Goal: Task Accomplishment & Management: Complete application form

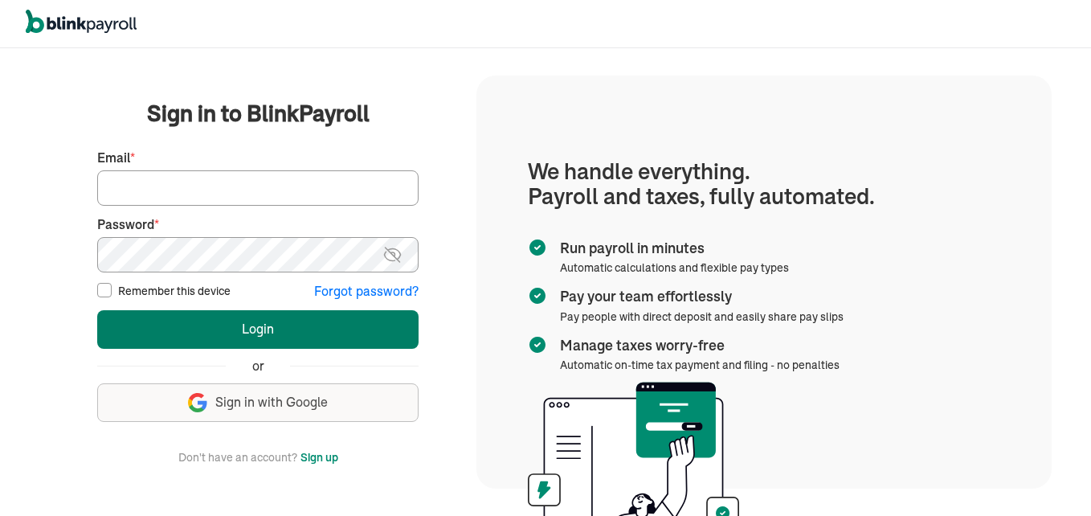
type input "sdcrossett@gmail.com"
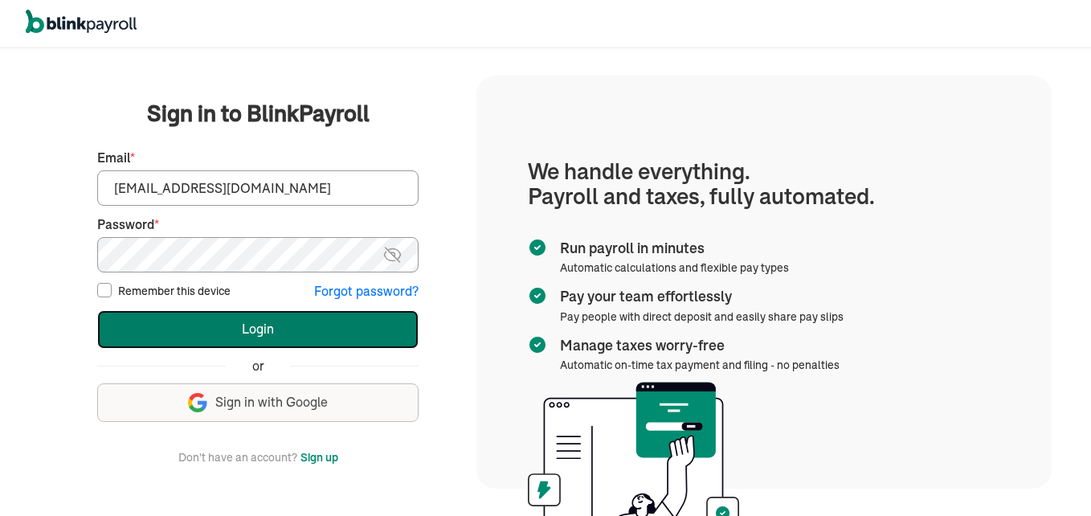
click at [157, 323] on button "Login" at bounding box center [257, 329] width 321 height 39
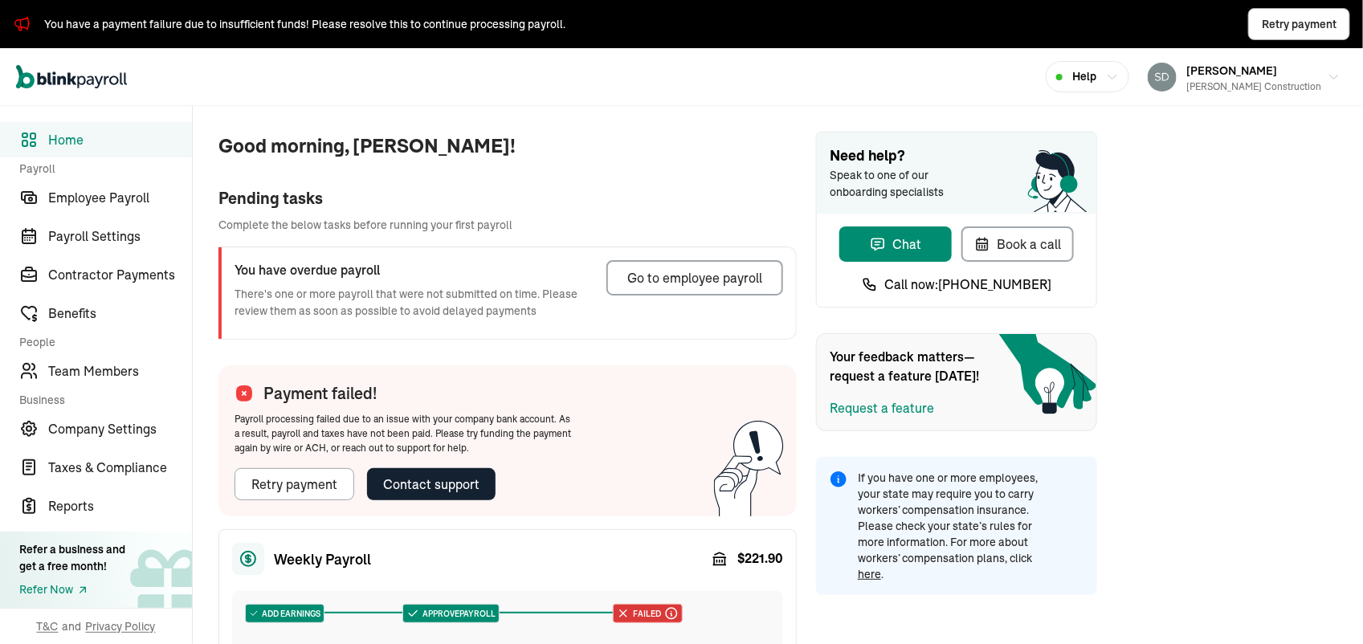
click at [223, 508] on div "Payment failed! Payroll processing failed due to an issue with your company ban…" at bounding box center [404, 441] width 370 height 151
click at [205, 488] on div "Good morning, susan! Pending tasks Complete the below tasks before running your…" at bounding box center [495, 574] width 604 height 937
click at [432, 484] on div "Contact support" at bounding box center [431, 484] width 96 height 19
click at [1191, 131] on div "Good morning, susan! Pending tasks Complete the below tasks before running your…" at bounding box center [778, 574] width 1171 height 937
click at [326, 480] on div "Retry payment" at bounding box center [294, 484] width 86 height 19
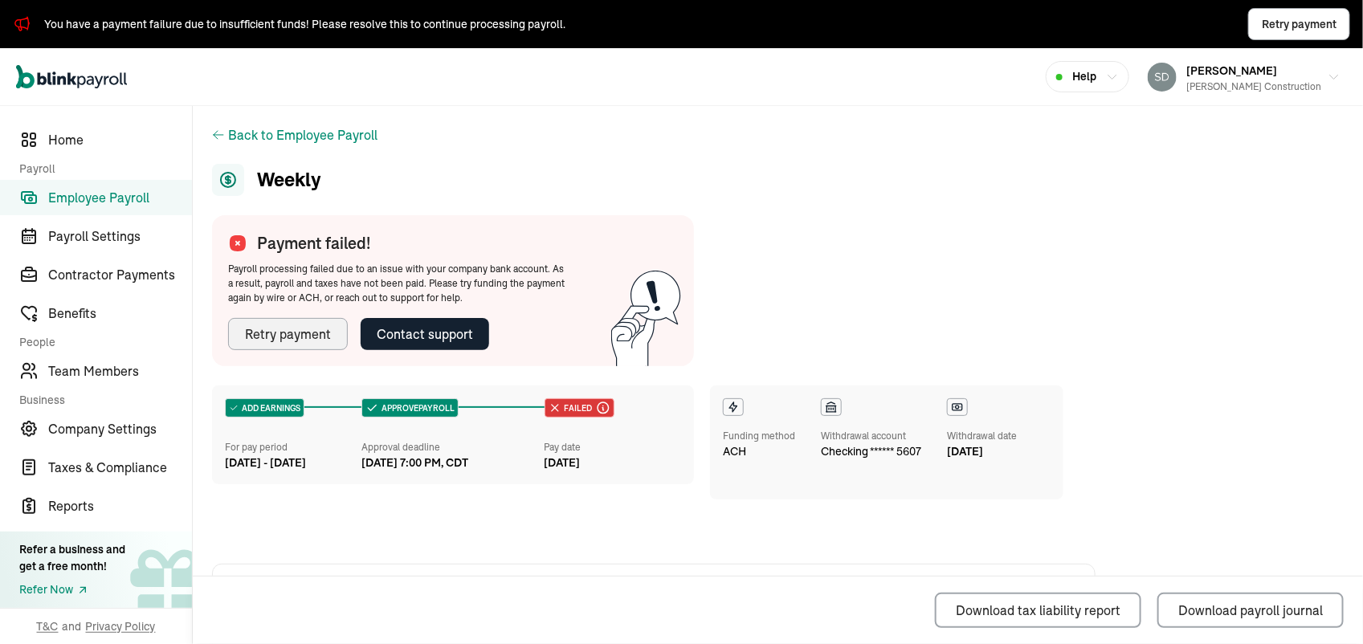
click at [280, 325] on div "Retry payment" at bounding box center [288, 334] width 86 height 19
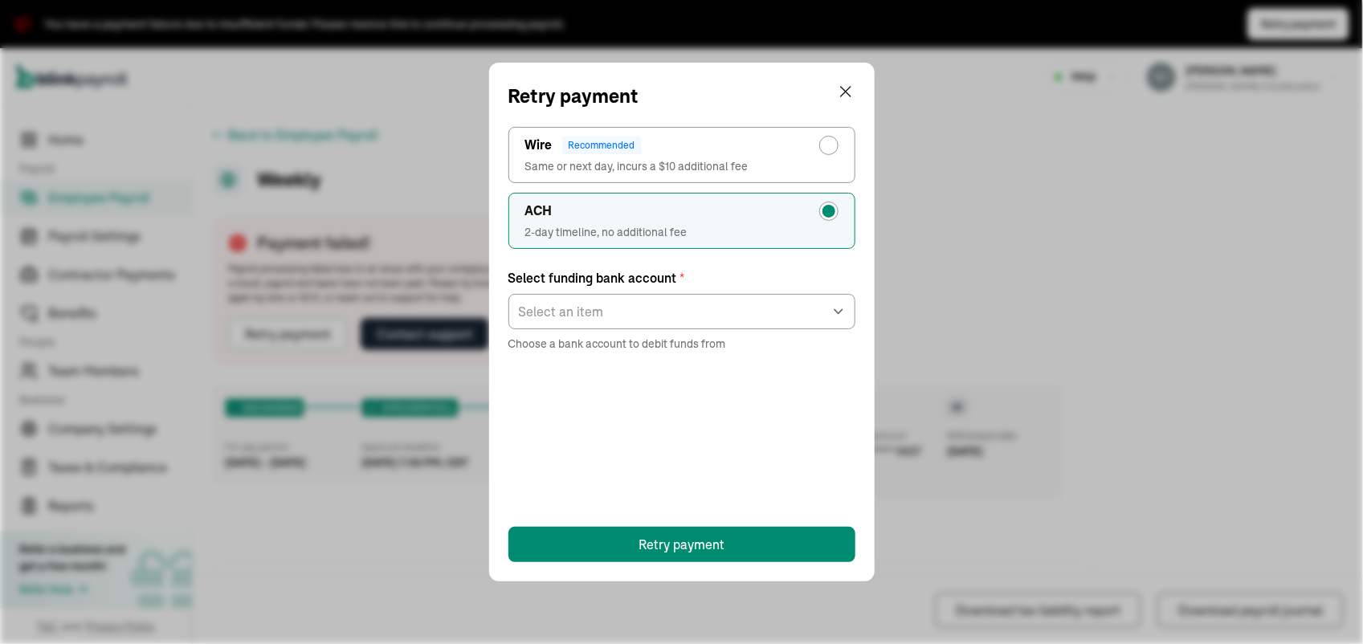
click at [829, 149] on div "radio-group" at bounding box center [829, 145] width 13 height 13
click at [829, 148] on input "Wire Recommended Same or next day, incurs a $10 additional fee" at bounding box center [833, 141] width 13 height 13
radio input "true"
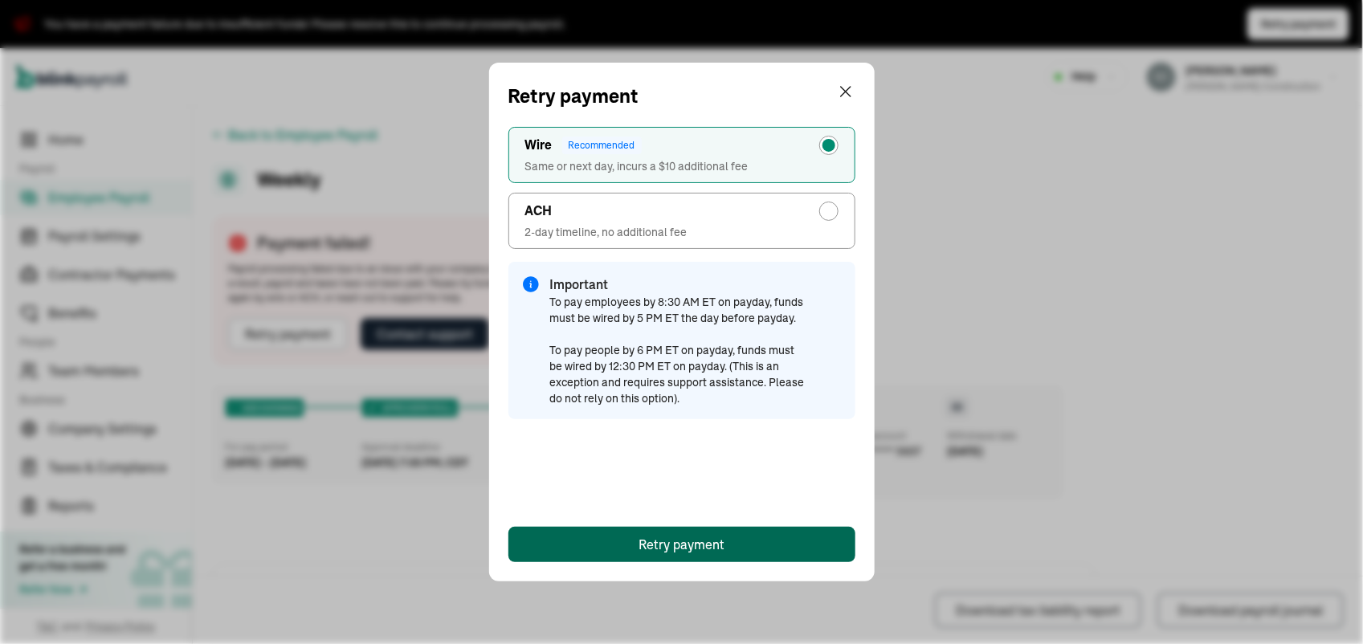
click at [692, 547] on div "Retry payment" at bounding box center [682, 544] width 86 height 19
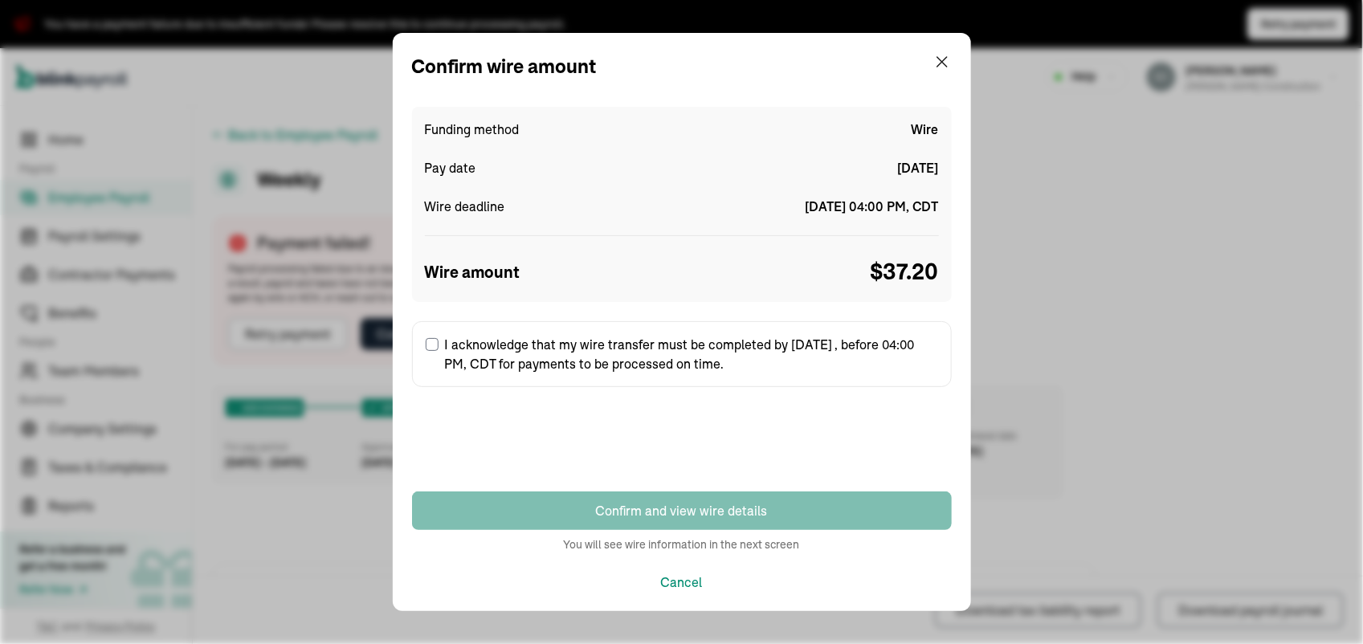
click at [436, 341] on input "I acknowledge that my wire transfer must be completed by [DATE] , before 04:00 …" at bounding box center [432, 344] width 13 height 13
checkbox input "true"
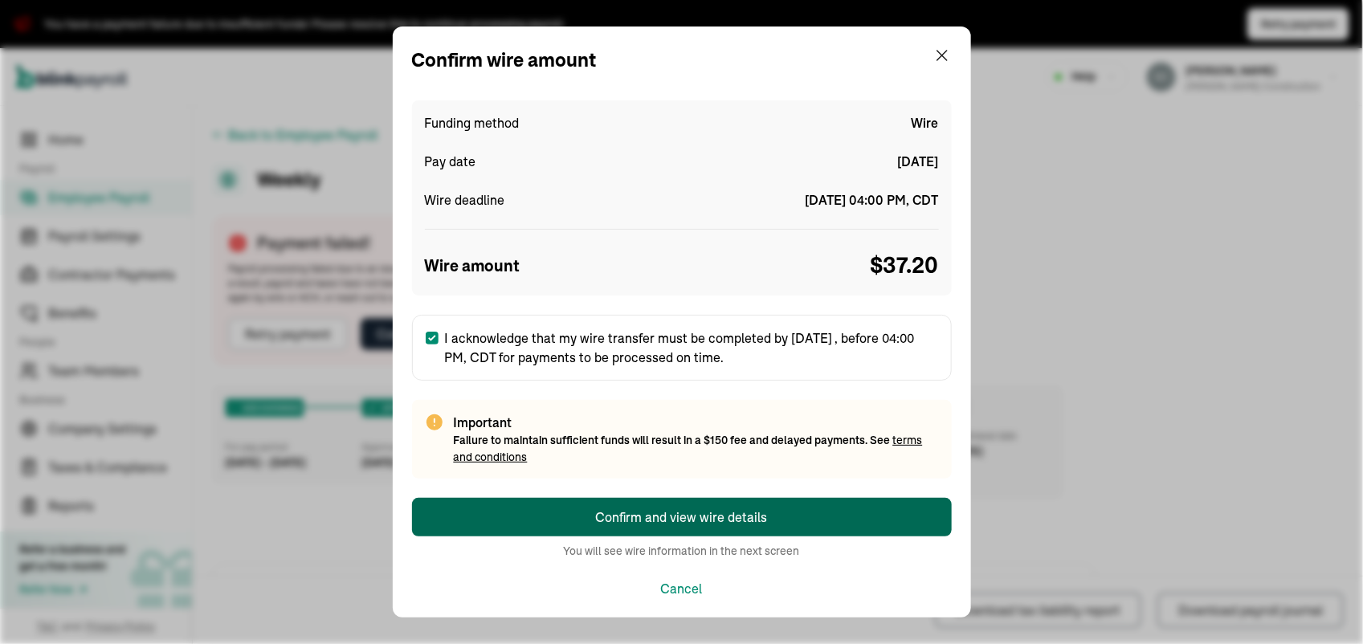
click at [546, 512] on button "Confirm and view wire details" at bounding box center [682, 517] width 540 height 39
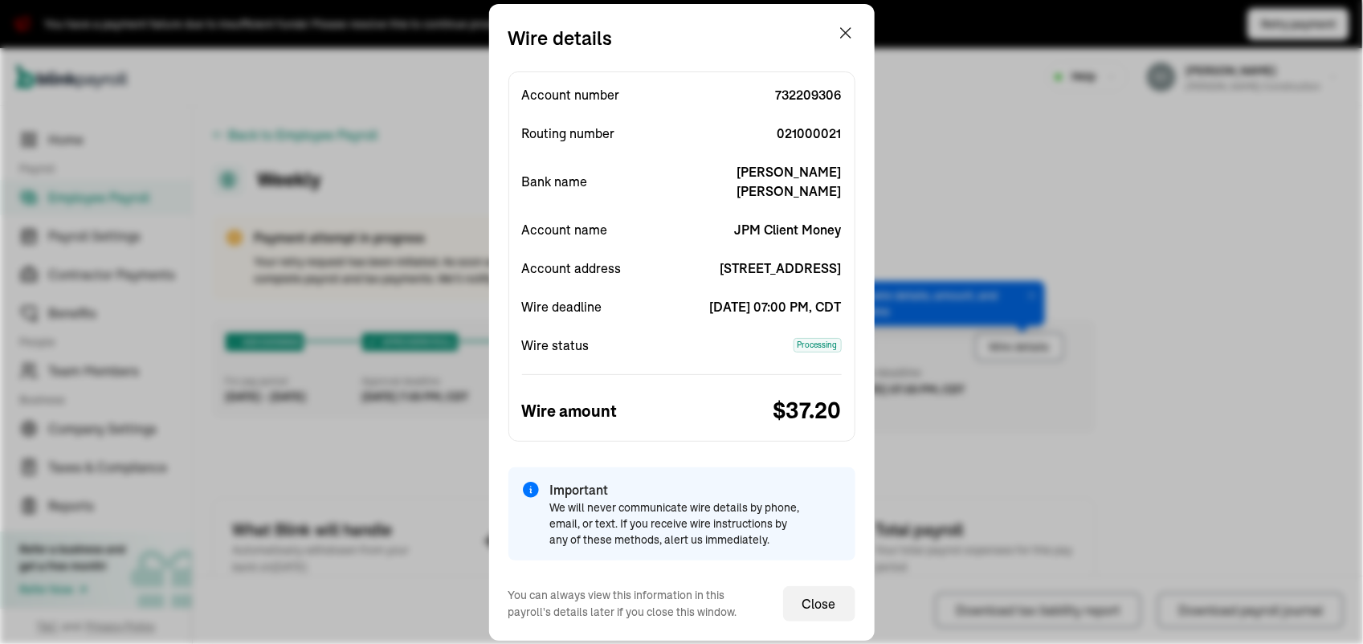
click at [595, 511] on span "We will never communicate wire details by phone, email, or text. If you receive…" at bounding box center [678, 524] width 257 height 48
click at [1355, 517] on div "Wire details Account number [FINANCIAL_ID] Routing number [US_BANK_ROUTING_MICR…" at bounding box center [681, 322] width 1363 height 644
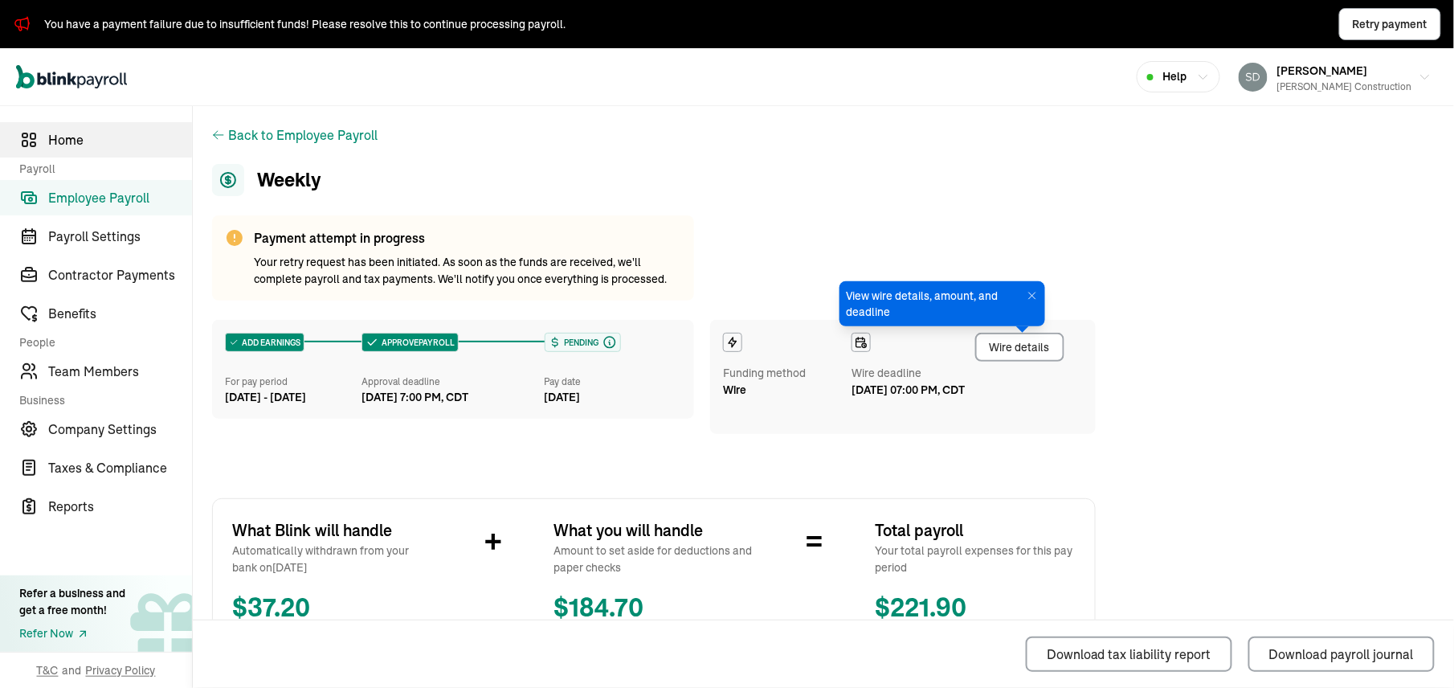
click at [48, 140] on span "Home" at bounding box center [120, 139] width 144 height 19
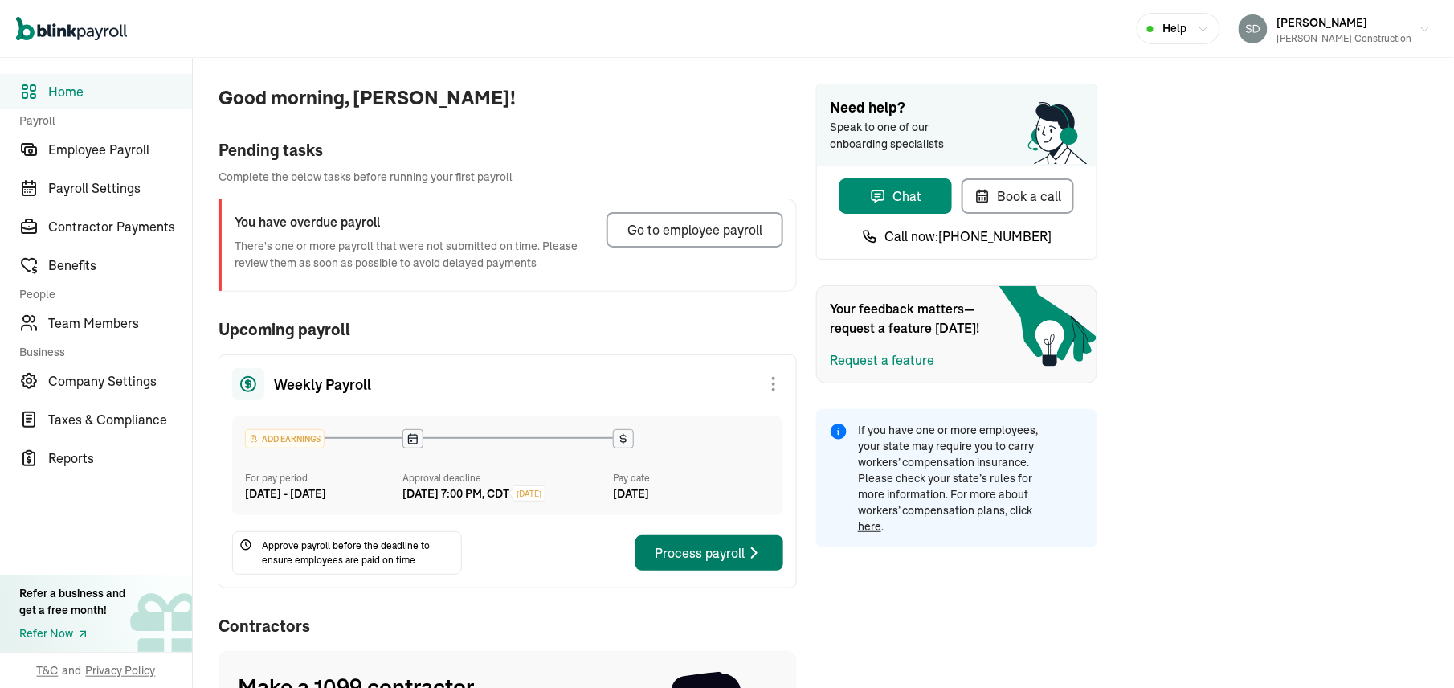
click at [694, 562] on div "Process payroll" at bounding box center [709, 552] width 109 height 19
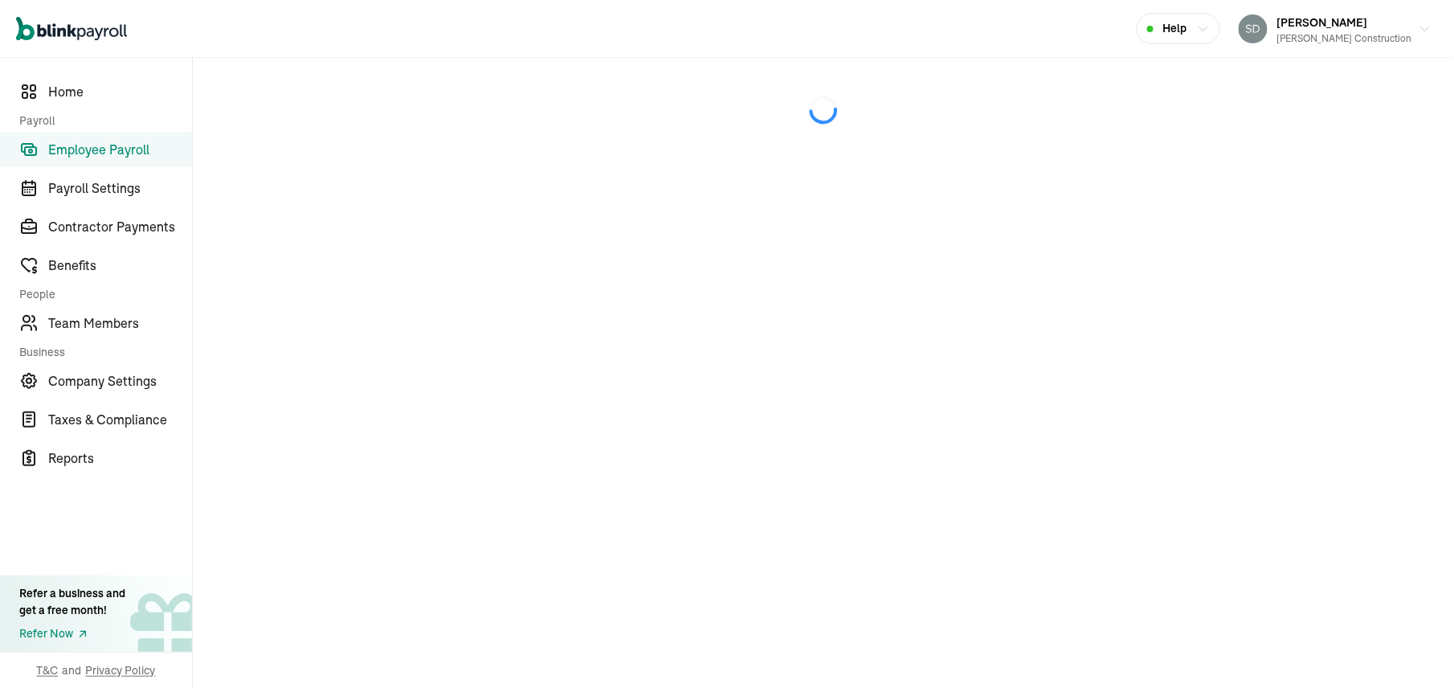
select select "direct_deposit"
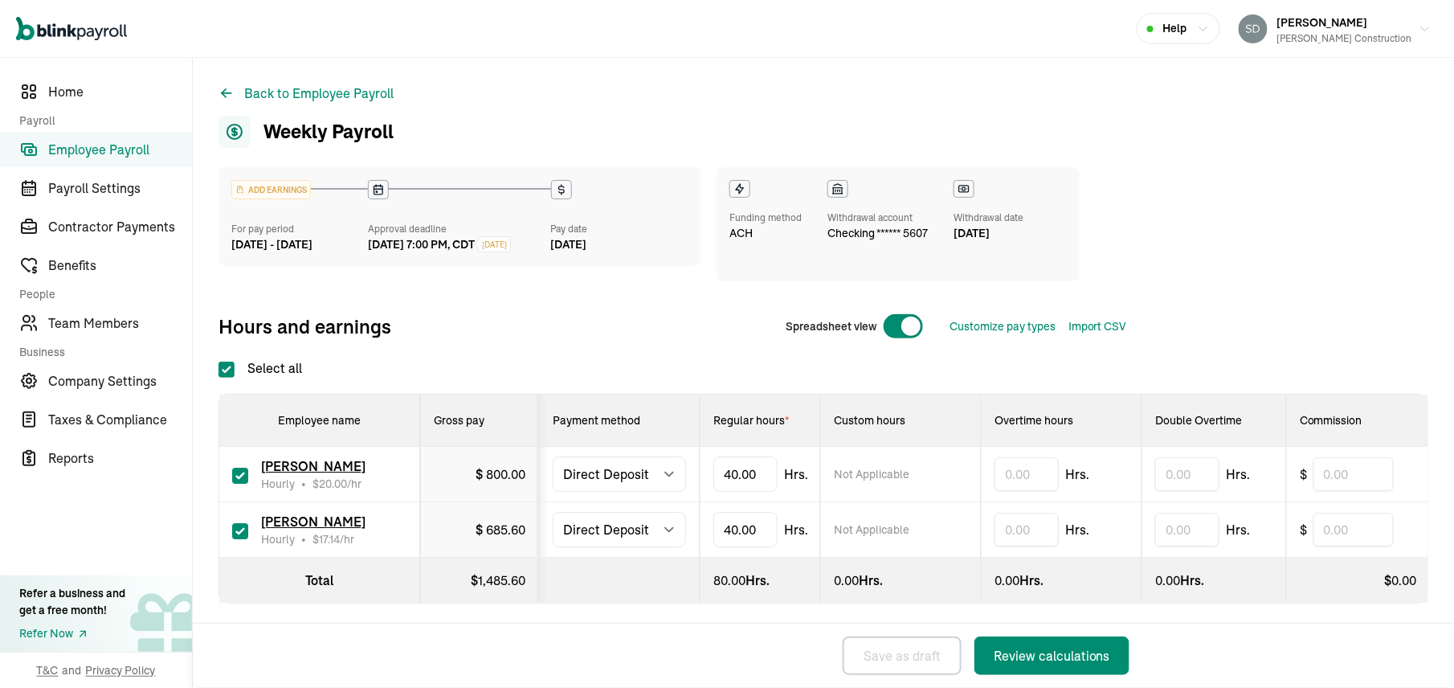
click at [246, 474] on input "checkbox" at bounding box center [240, 476] width 16 height 16
checkbox input "false"
type input "0.00"
type input "4"
type input "21.00"
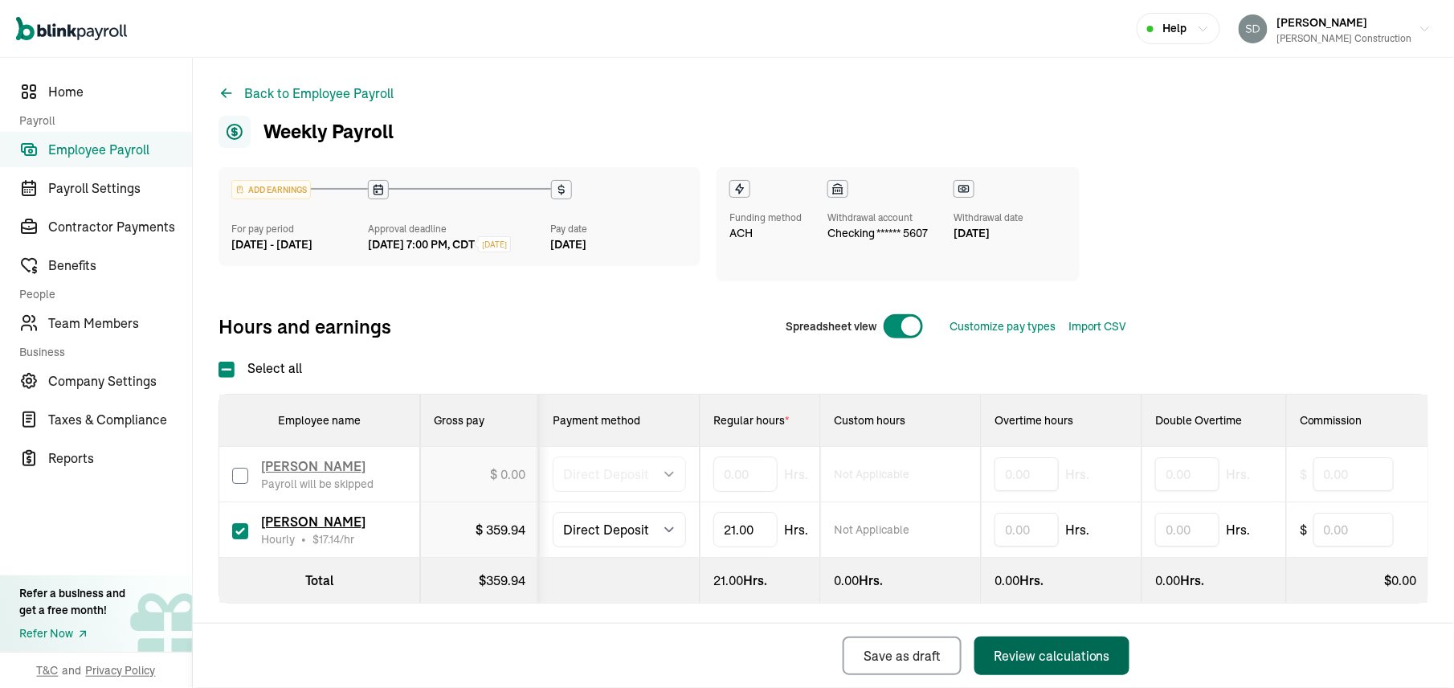
click at [1109, 644] on div "Review calculations" at bounding box center [1052, 655] width 117 height 19
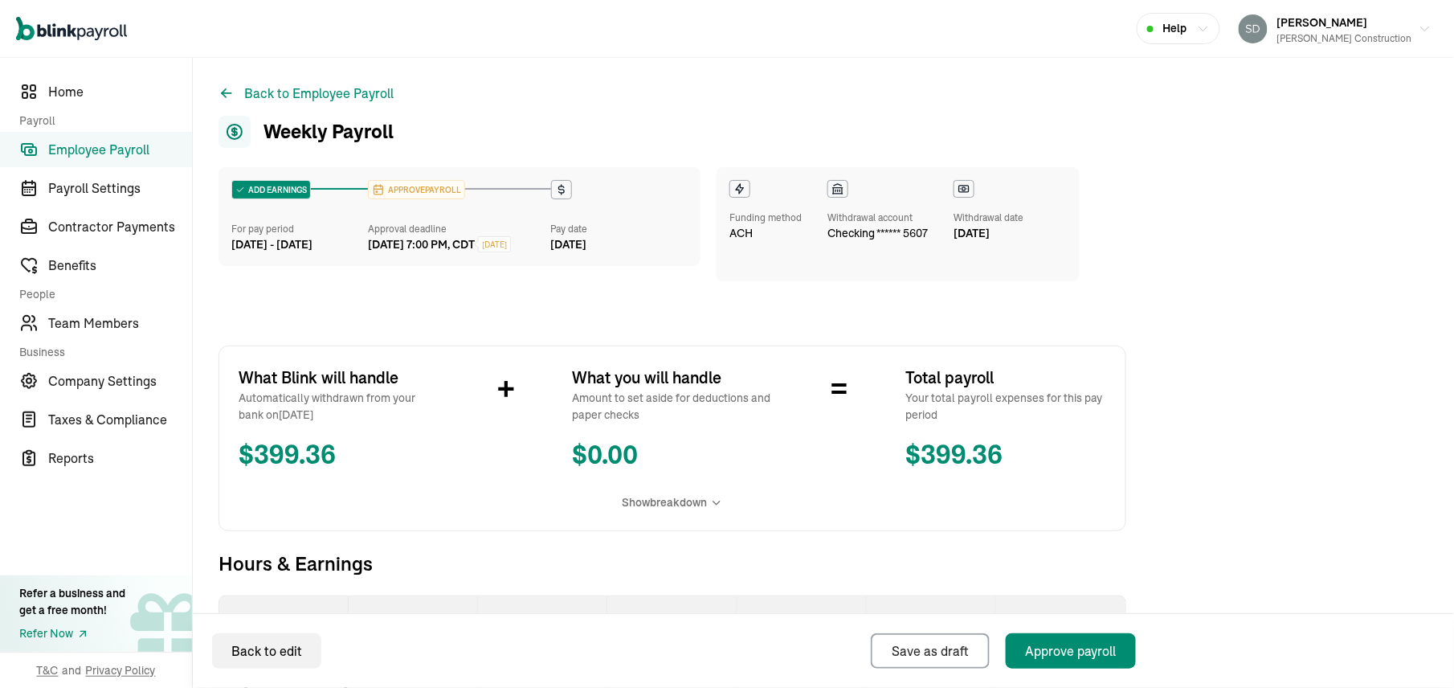
scroll to position [235, 0]
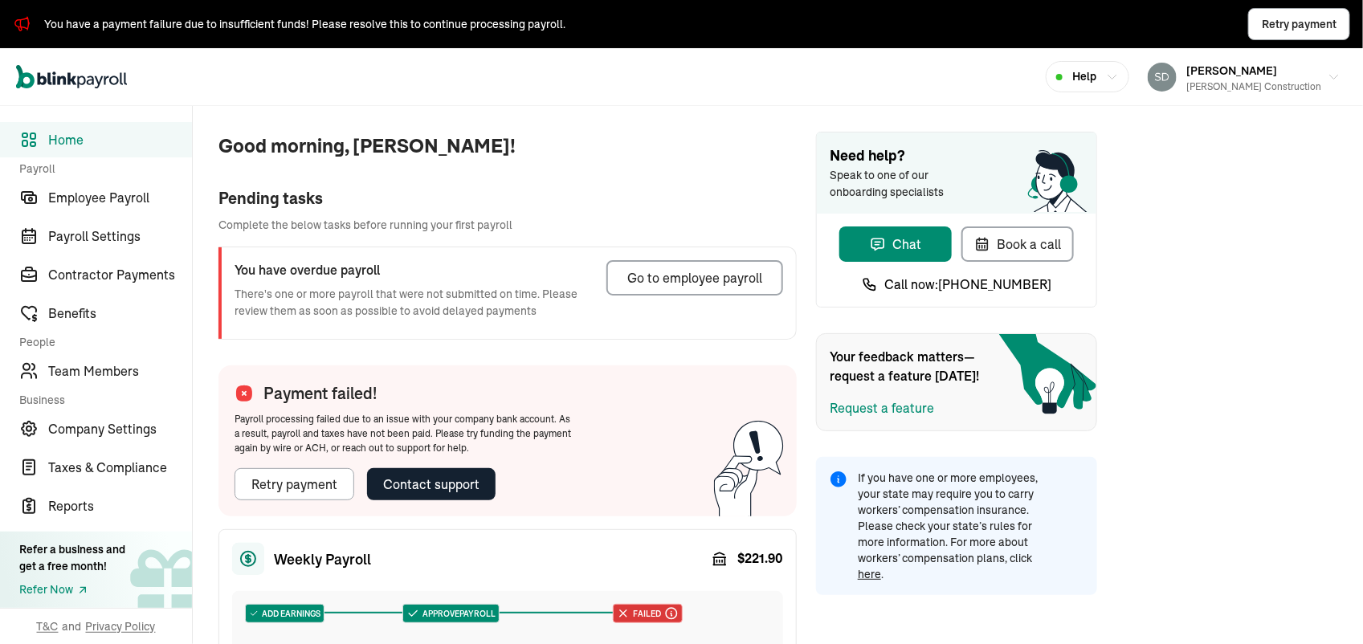
click at [223, 508] on div "Payment failed! Payroll processing failed due to an issue with your company ban…" at bounding box center [404, 441] width 370 height 151
click at [205, 488] on div "Good morning, [PERSON_NAME]! Pending tasks Complete the below tasks before runn…" at bounding box center [495, 574] width 604 height 937
click at [432, 484] on div "Contact support" at bounding box center [431, 484] width 96 height 19
click at [1191, 131] on div "Good morning, [PERSON_NAME]! Pending tasks Complete the below tasks before runn…" at bounding box center [778, 574] width 1171 height 937
click at [326, 480] on div "Retry payment" at bounding box center [294, 484] width 86 height 19
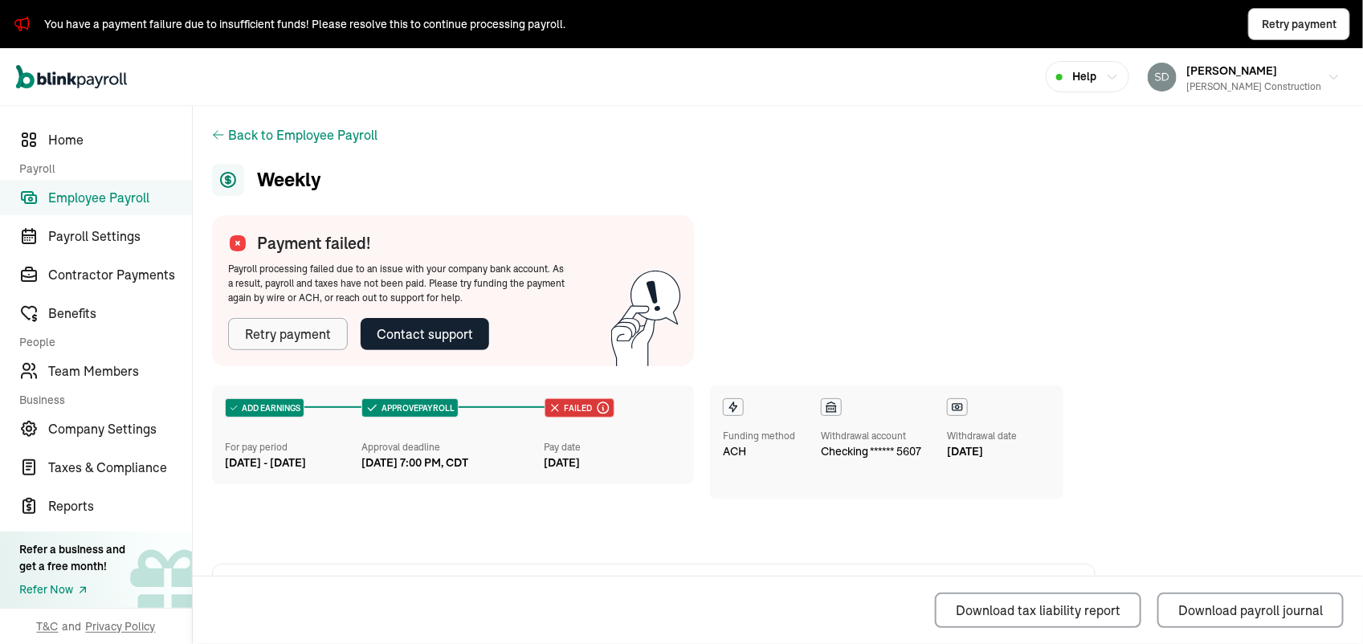
click at [280, 325] on div "Retry payment" at bounding box center [288, 334] width 86 height 19
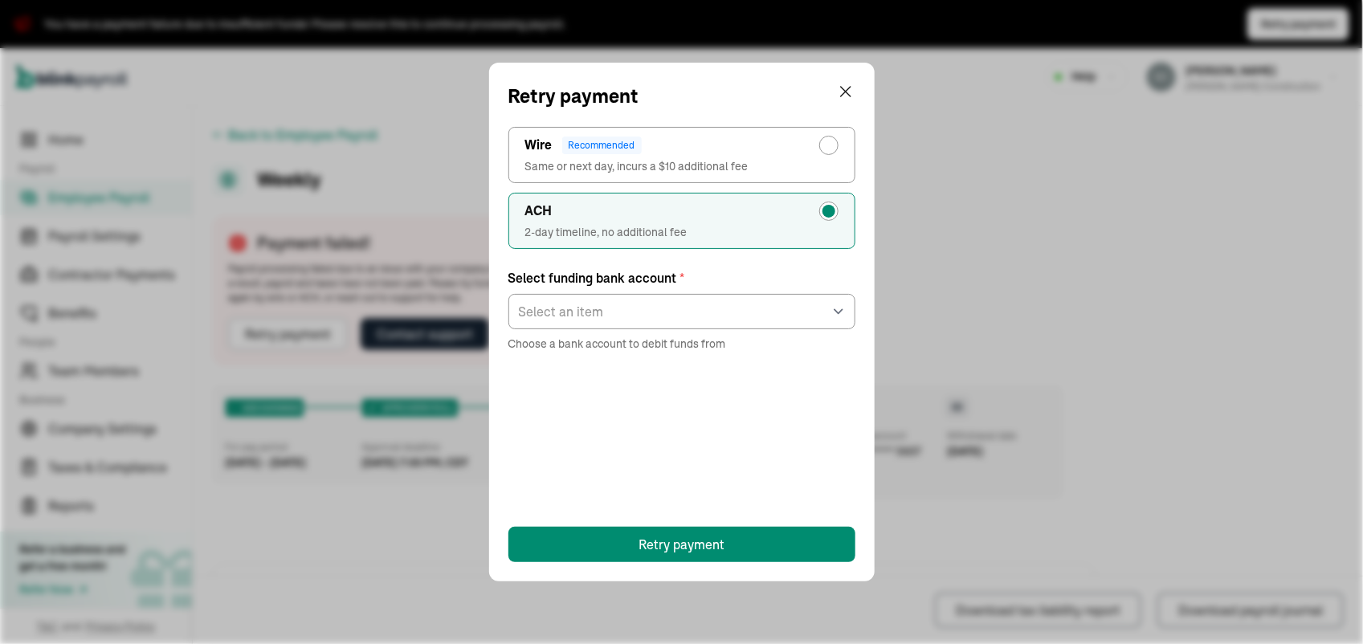
click at [829, 149] on div "radio-group" at bounding box center [829, 145] width 13 height 13
click at [829, 148] on input "Wire Recommended Same or next day, incurs a $10 additional fee" at bounding box center [833, 141] width 13 height 13
radio input "true"
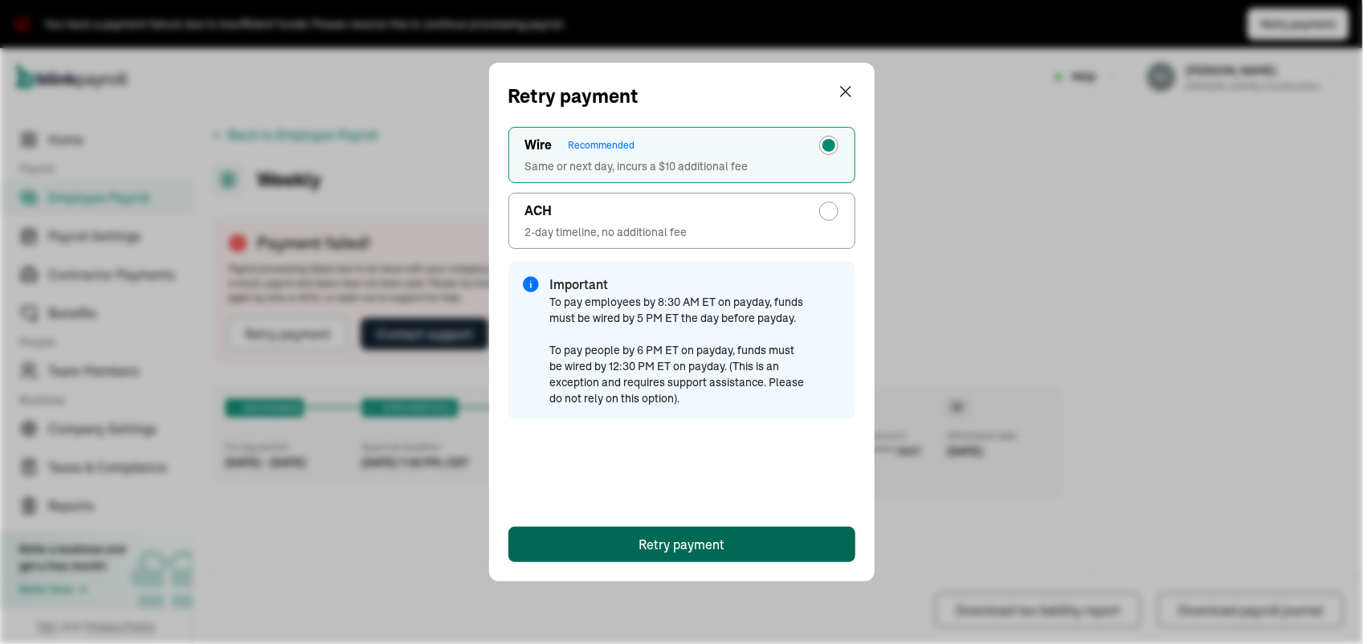
click at [692, 547] on div "Retry payment" at bounding box center [682, 544] width 86 height 19
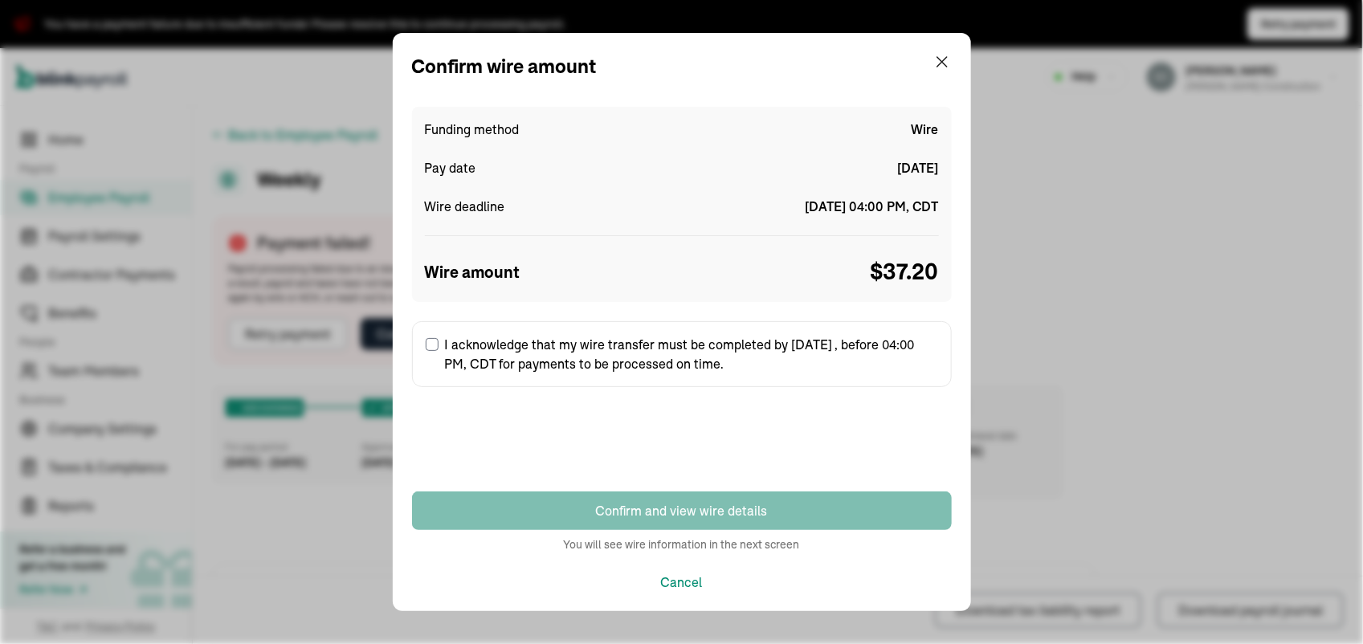
click at [436, 341] on input "I acknowledge that my wire transfer must be completed by [DATE] , before 04:00 …" at bounding box center [432, 344] width 13 height 13
checkbox input "true"
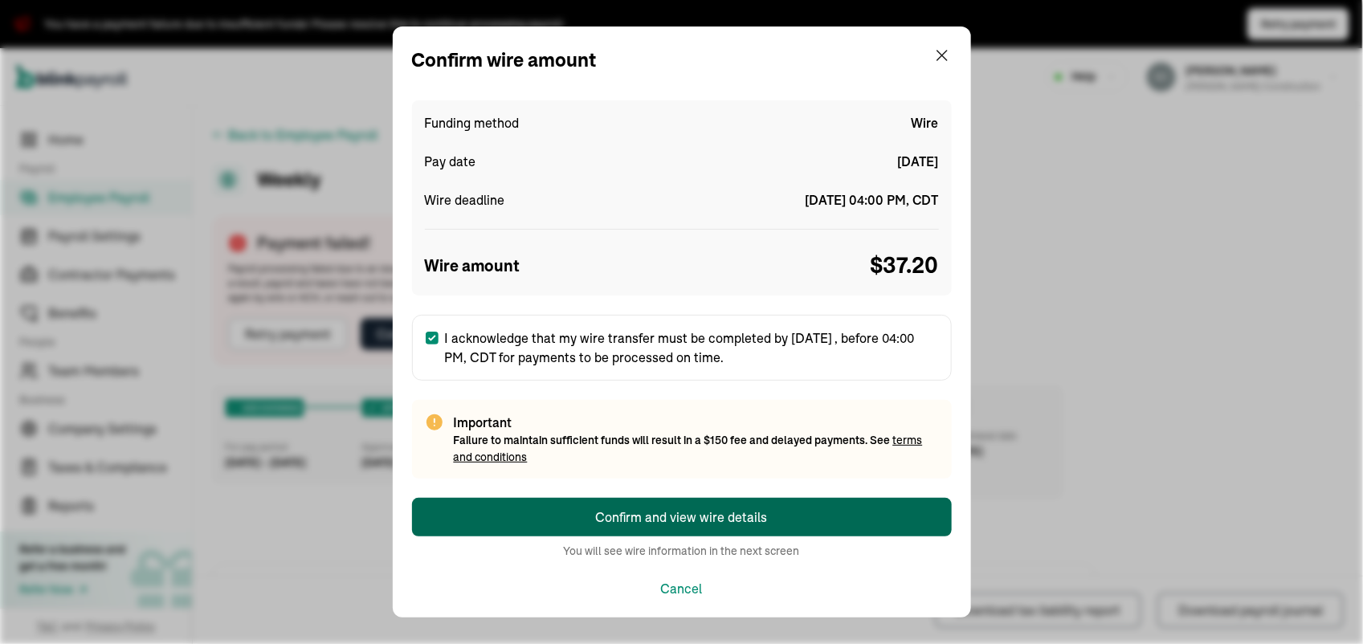
click at [546, 512] on button "Confirm and view wire details" at bounding box center [682, 517] width 540 height 39
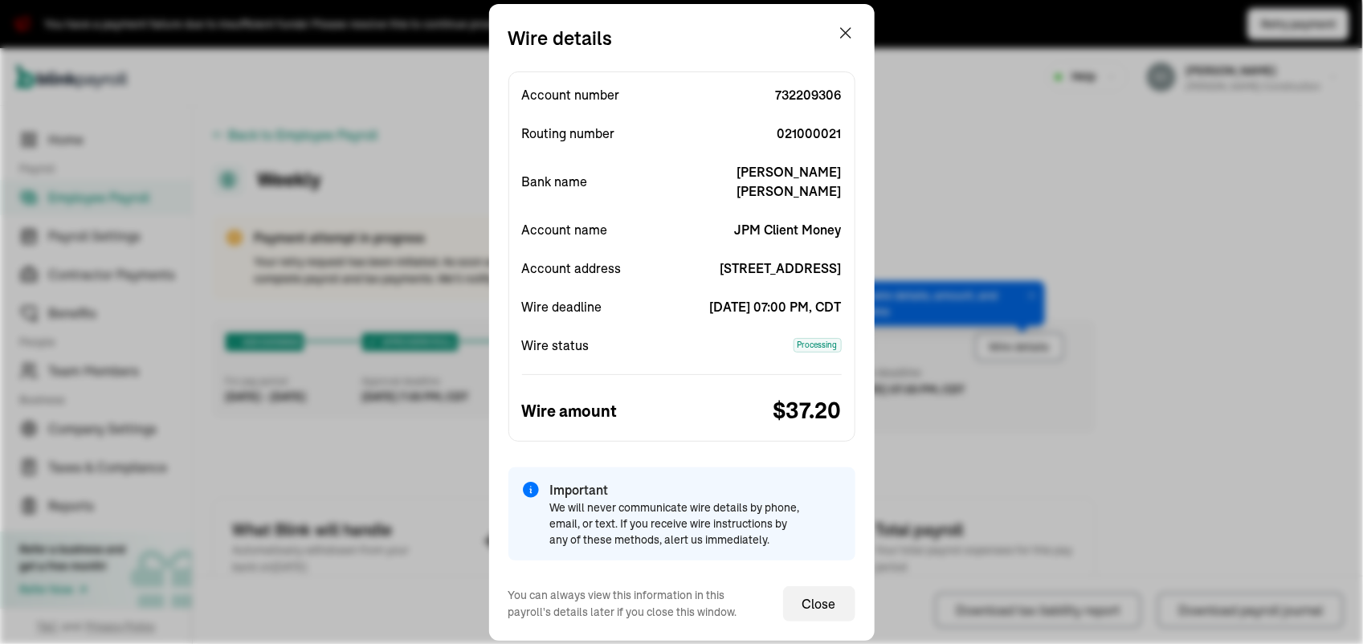
click at [595, 511] on span "We will never communicate wire details by phone, email, or text. If you receive…" at bounding box center [678, 524] width 257 height 48
click at [1355, 517] on div "Wire details Account number [FINANCIAL_ID] Routing number [US_BANK_ROUTING_MICR…" at bounding box center [681, 322] width 1363 height 644
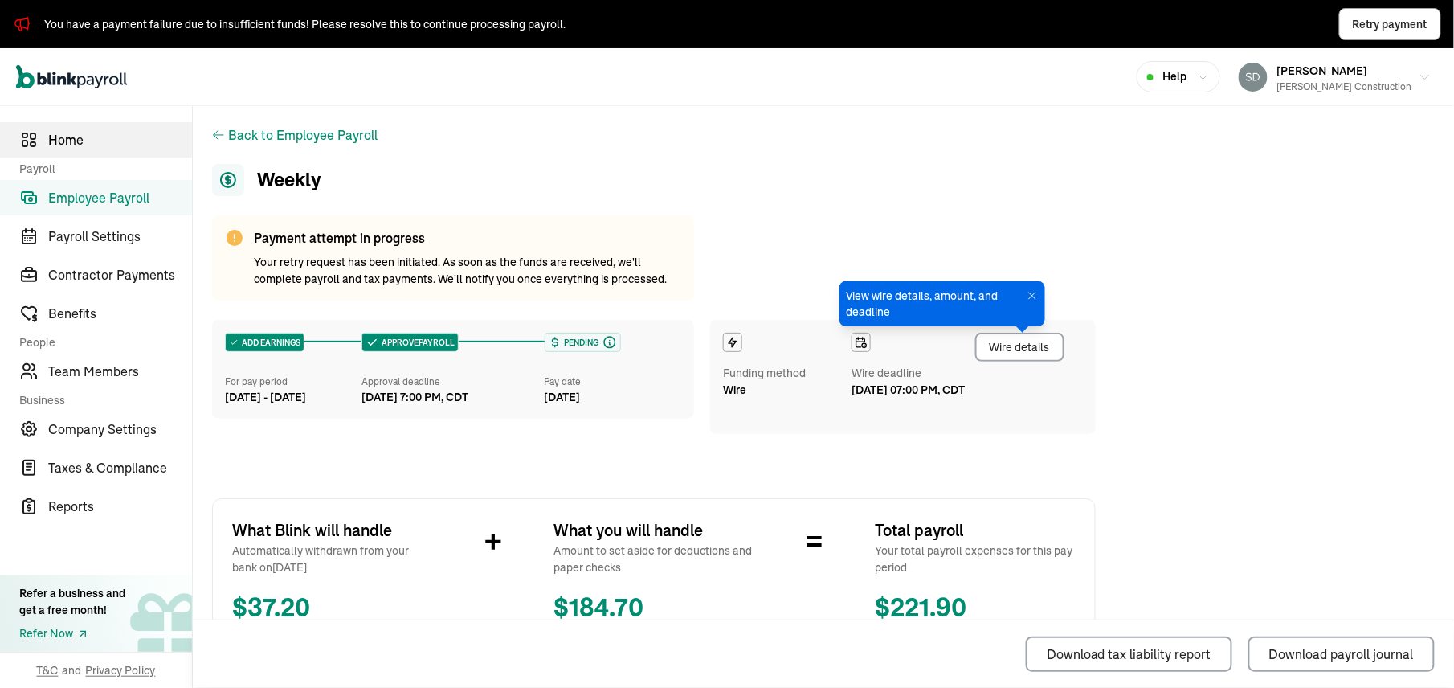
click at [48, 140] on span "Home" at bounding box center [120, 139] width 144 height 19
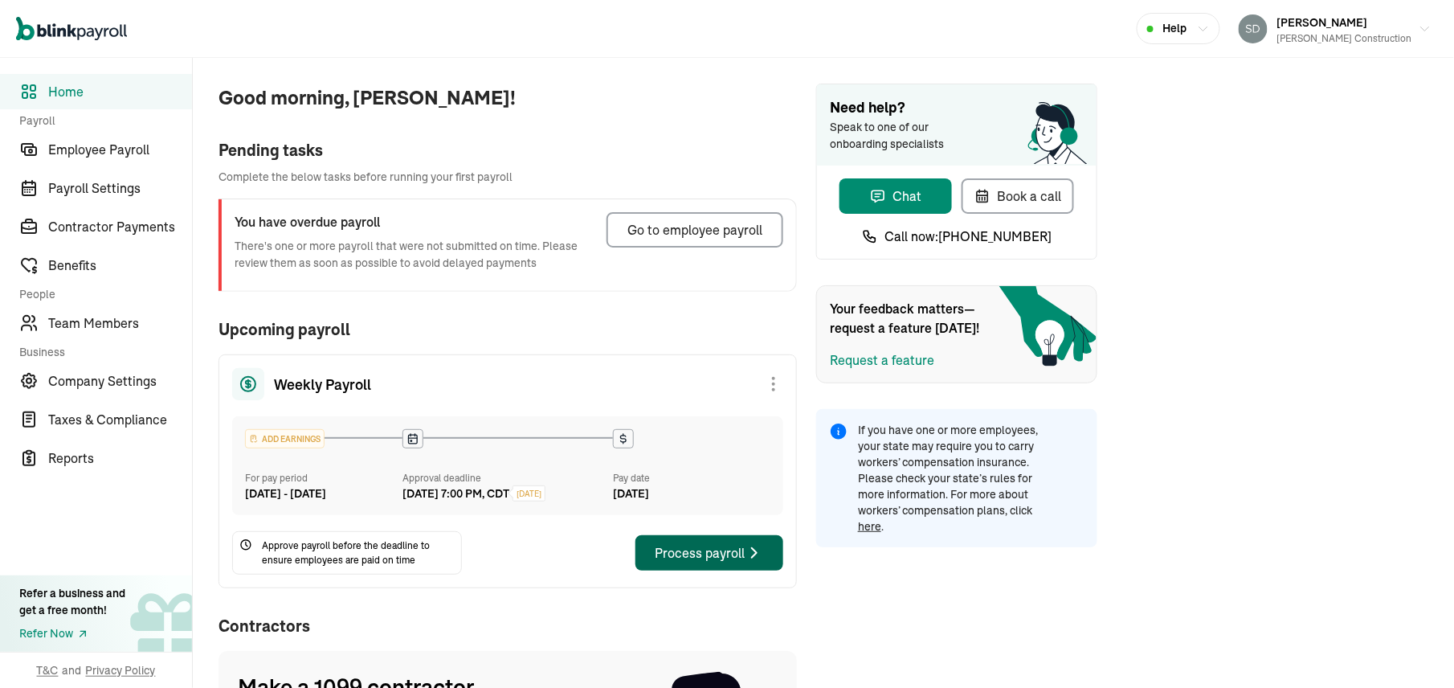
click at [694, 562] on div "Process payroll" at bounding box center [709, 552] width 109 height 19
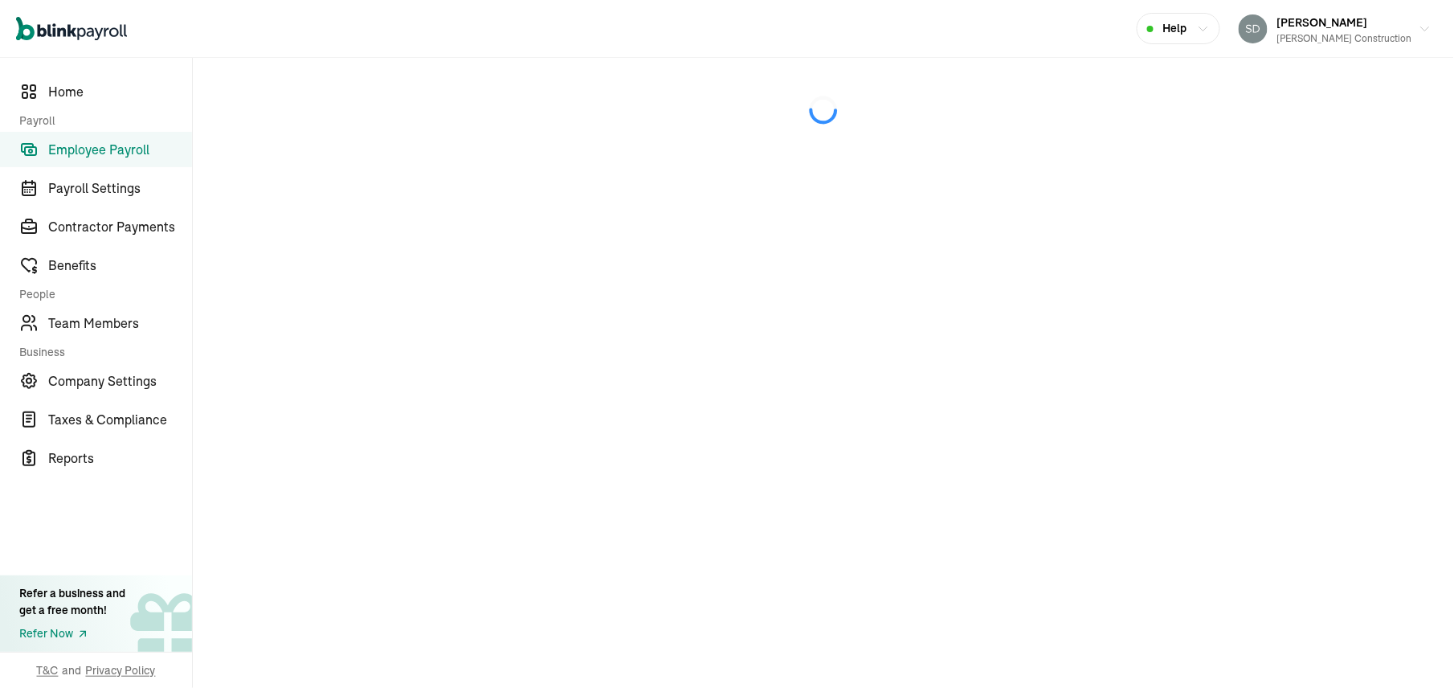
select select "direct_deposit"
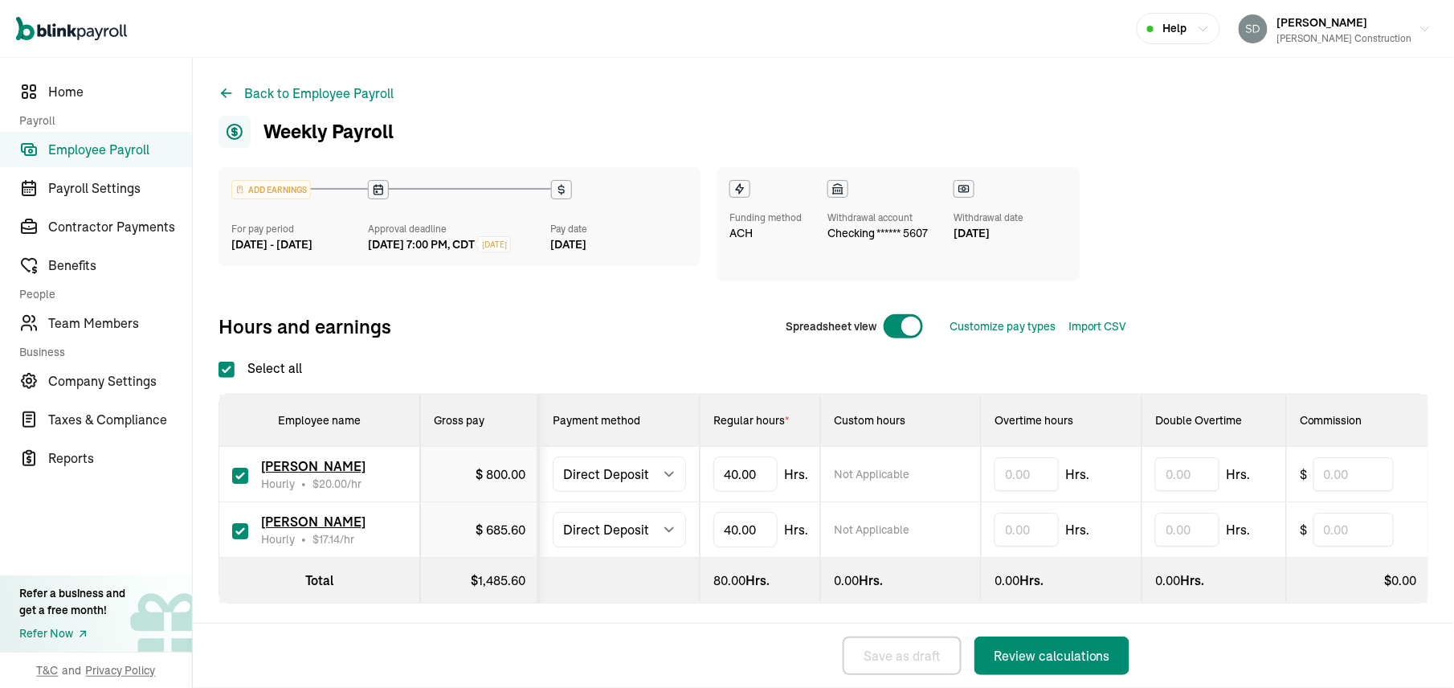
click at [246, 474] on input "checkbox" at bounding box center [240, 476] width 16 height 16
checkbox input "false"
type input "0.00"
type input "4"
type input "21.00"
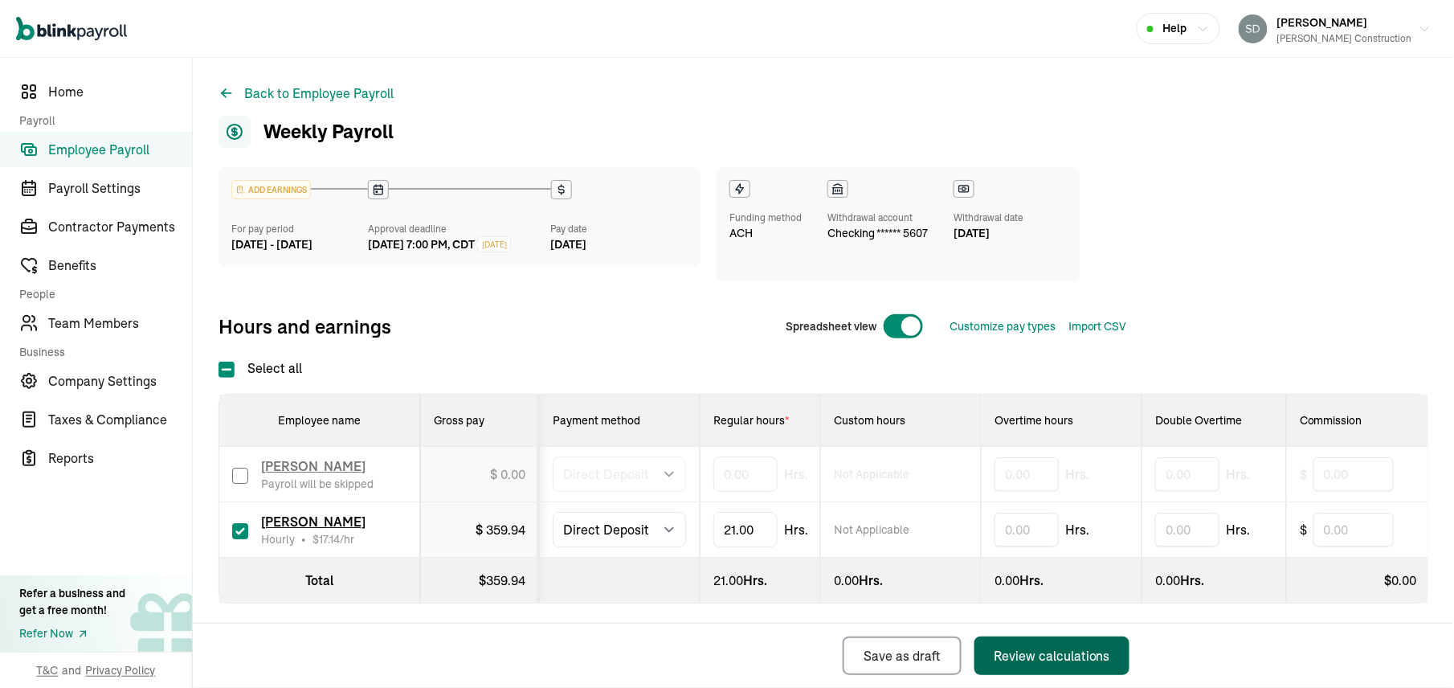
click at [1109, 644] on div "Review calculations" at bounding box center [1052, 655] width 117 height 19
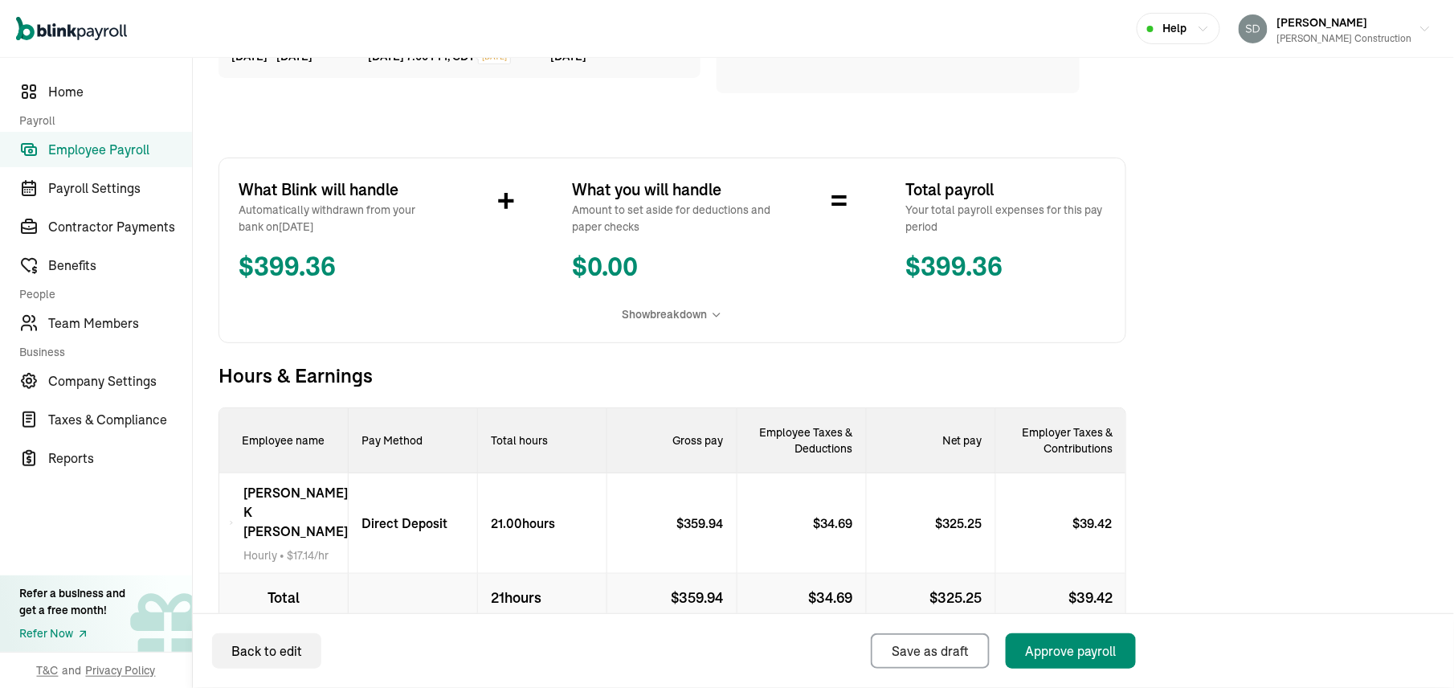
scroll to position [235, 0]
